Goal: Information Seeking & Learning: Check status

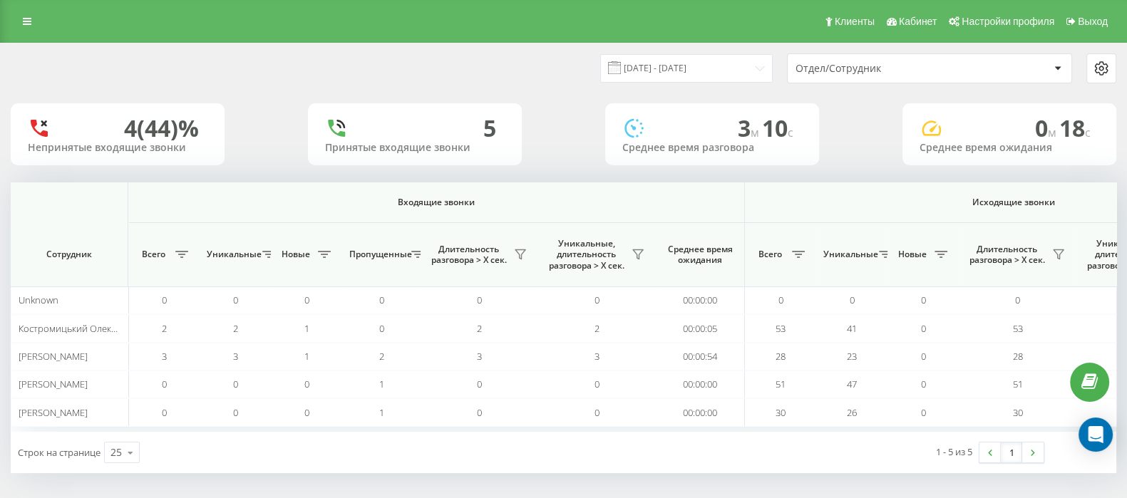
scroll to position [0, 883]
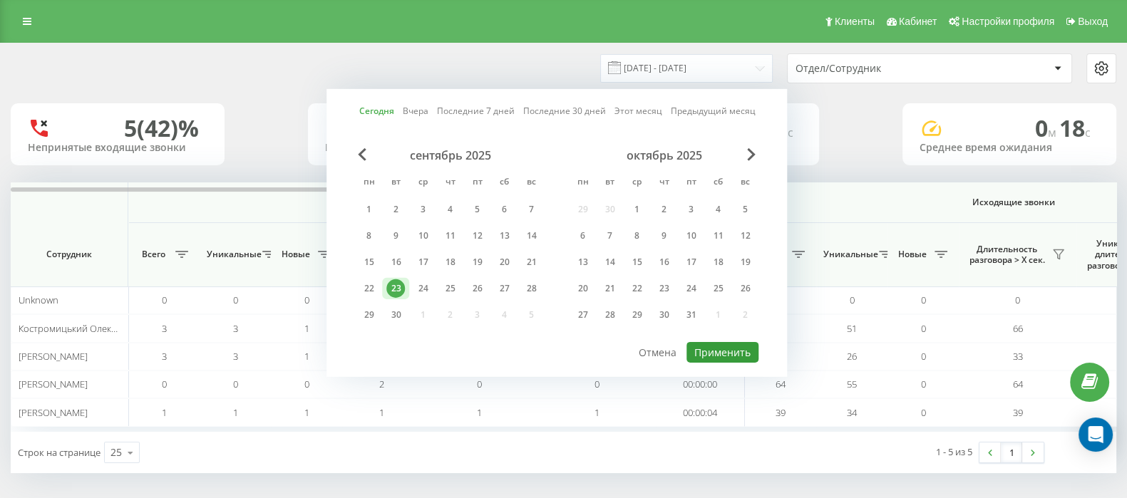
click at [748, 349] on button "Применить" at bounding box center [722, 352] width 72 height 21
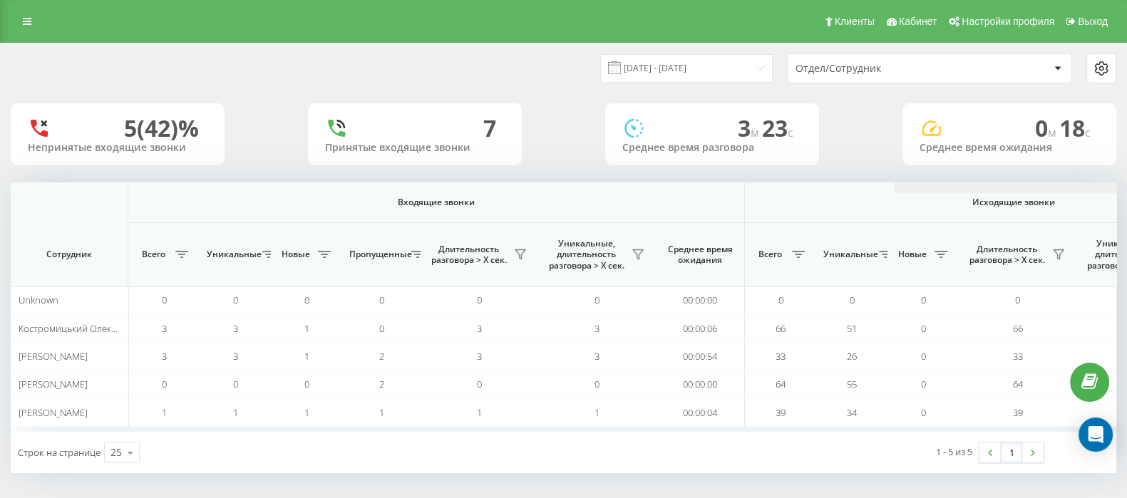
scroll to position [0, 883]
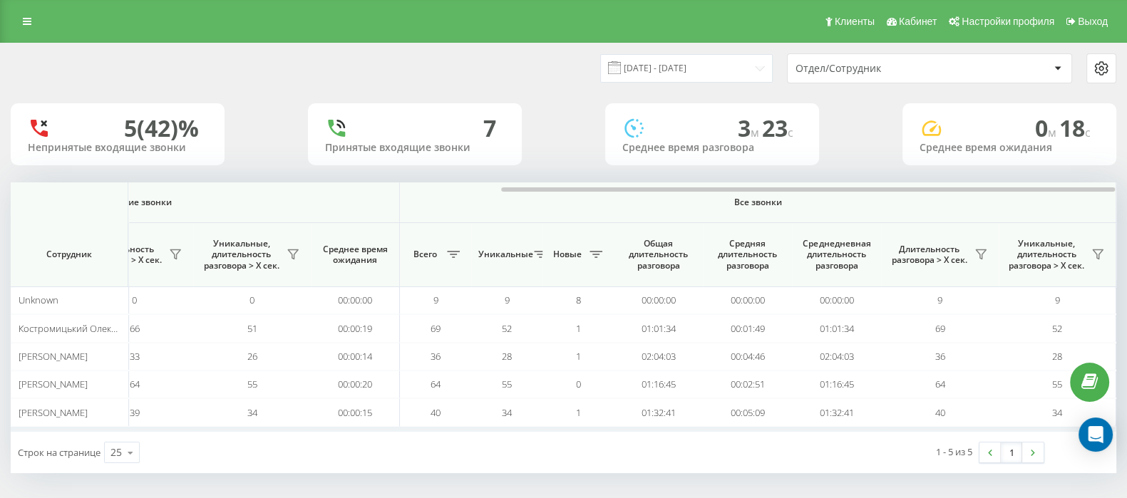
drag, startPoint x: 536, startPoint y: 186, endPoint x: 1140, endPoint y: 192, distance: 603.6
click at [1126, 192] on html "go.keycrm.app Проекты go.keycrm.app Дашборд Центр обращений Аналитика Ваши отче…" at bounding box center [563, 249] width 1127 height 498
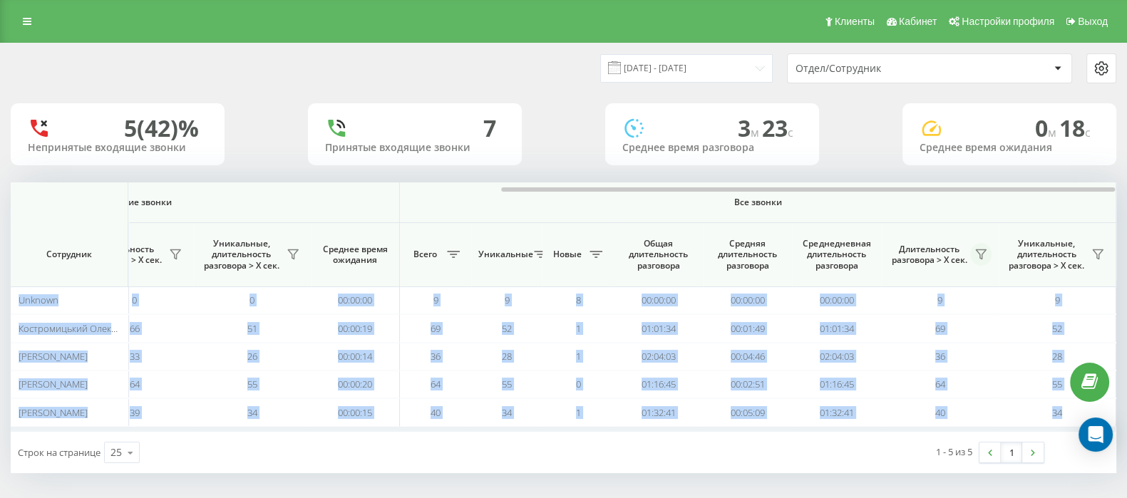
click at [983, 252] on icon at bounding box center [981, 254] width 10 height 9
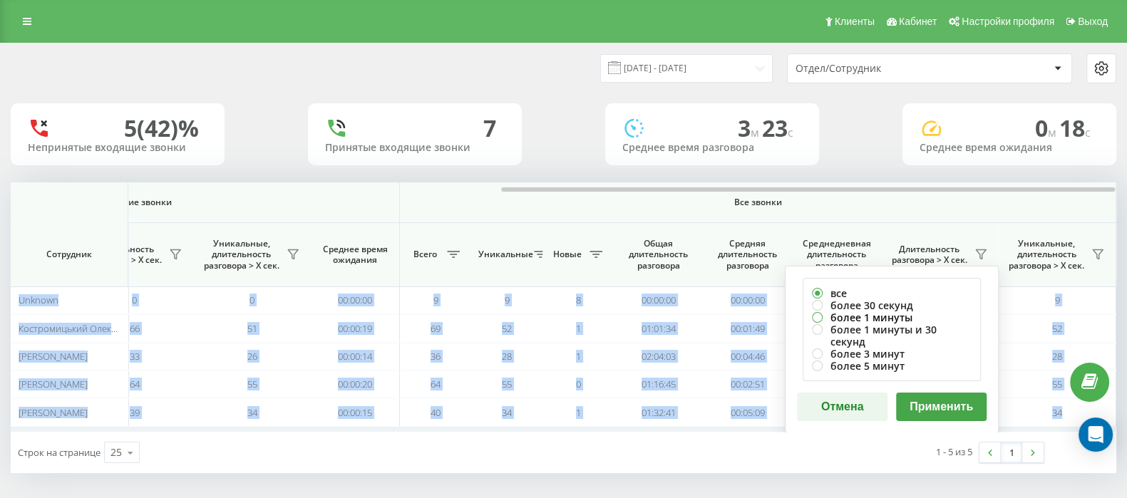
click at [821, 315] on label "более 1 минуты" at bounding box center [892, 317] width 160 height 12
radio input "true"
click at [942, 393] on button "Применить" at bounding box center [941, 407] width 91 height 29
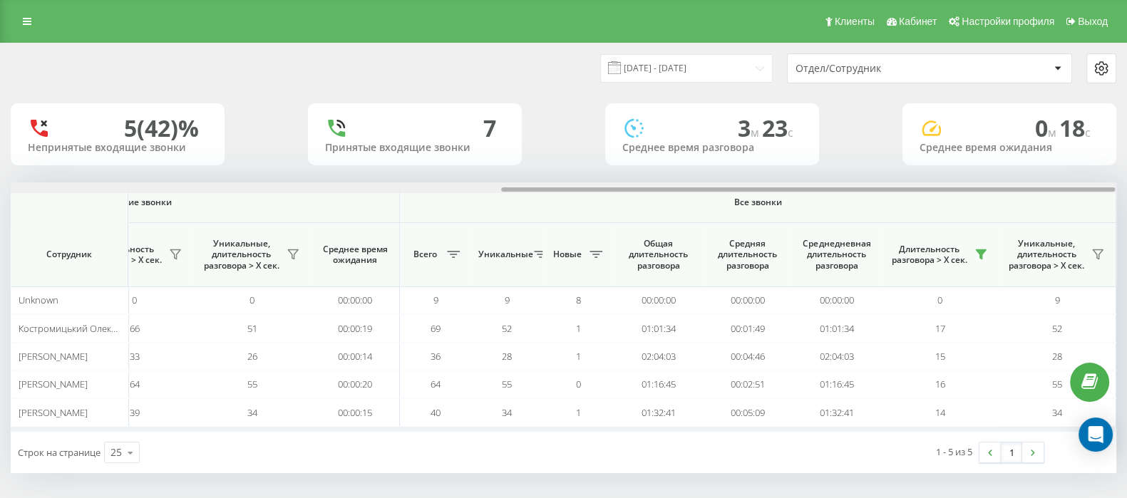
drag, startPoint x: 567, startPoint y: 190, endPoint x: 1140, endPoint y: 179, distance: 573.1
click at [1126, 179] on html "go.keycrm.app Проекты go.keycrm.app Дашборд Центр обращений Аналитика Ваши отче…" at bounding box center [563, 249] width 1127 height 498
